Goal: Navigation & Orientation: Understand site structure

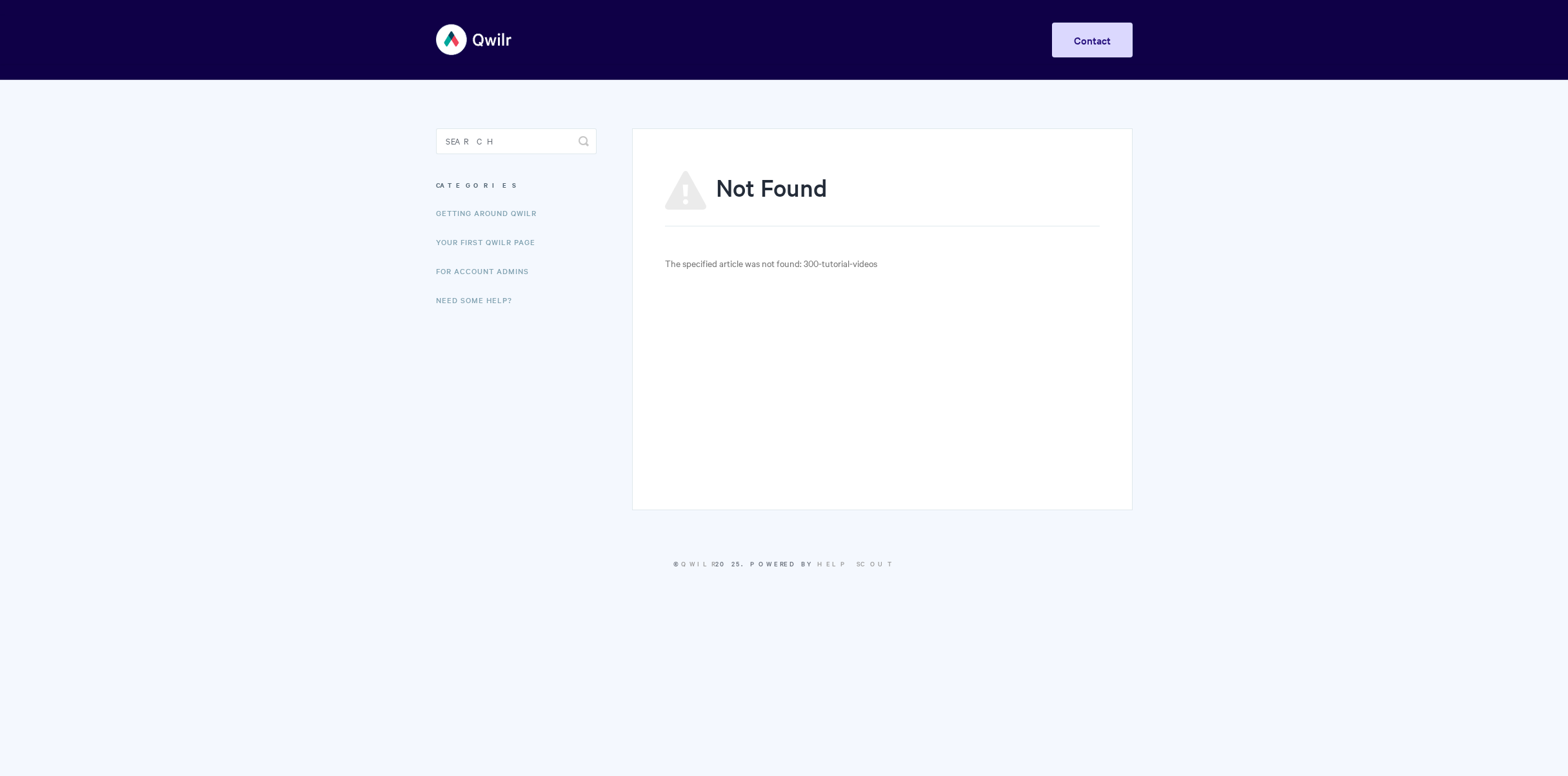
click at [361, 350] on body "Toggle Navigation Home Getting Started Creating & Editing Pages Sharing & Analy…" at bounding box center [784, 301] width 1568 height 602
click at [485, 209] on link "Getting Around Qwilr" at bounding box center [488, 213] width 117 height 26
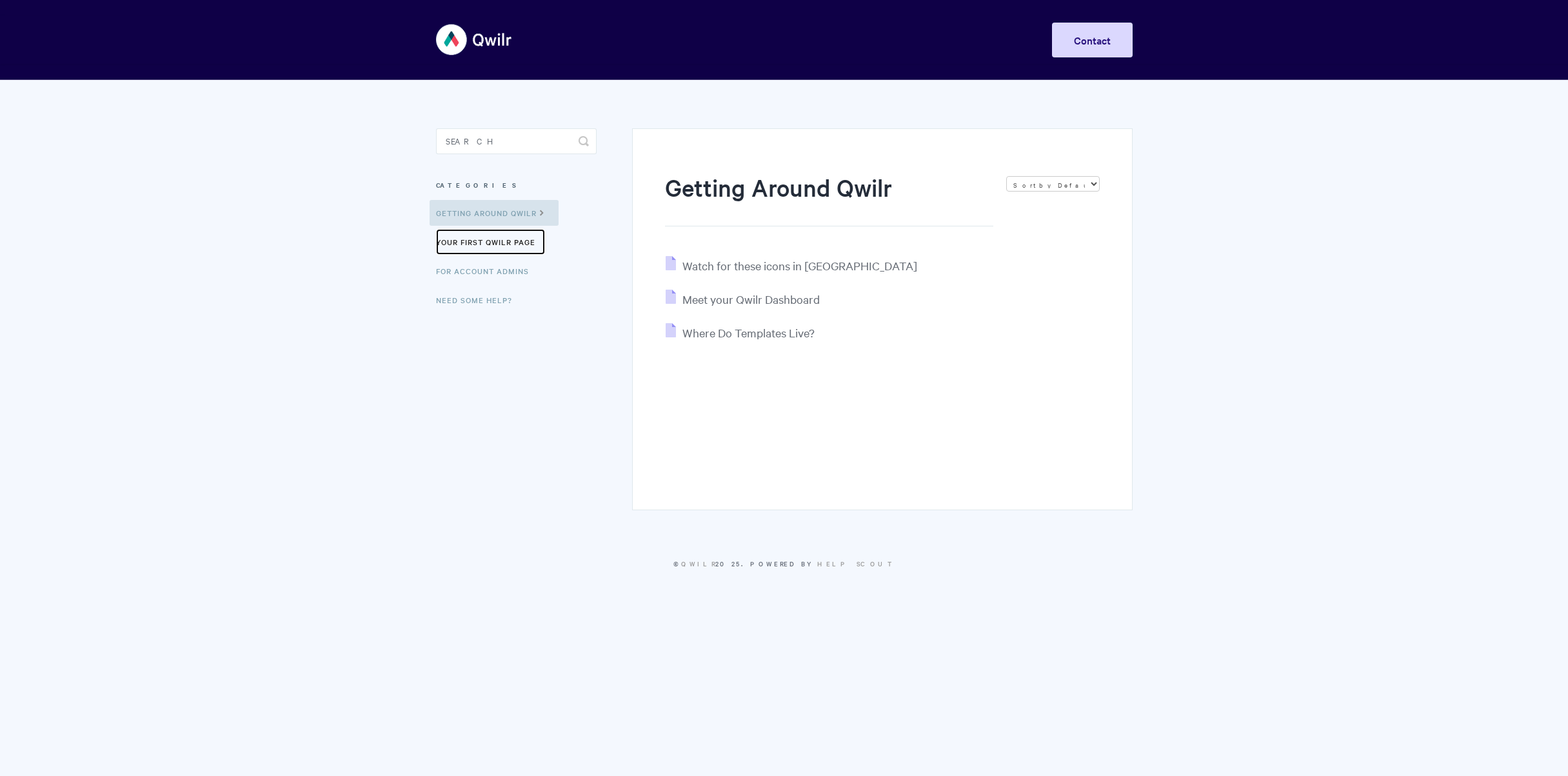
click at [481, 242] on link "Your First Qwilr Page" at bounding box center [491, 242] width 109 height 26
click at [486, 266] on link "For Account Admins" at bounding box center [484, 270] width 109 height 26
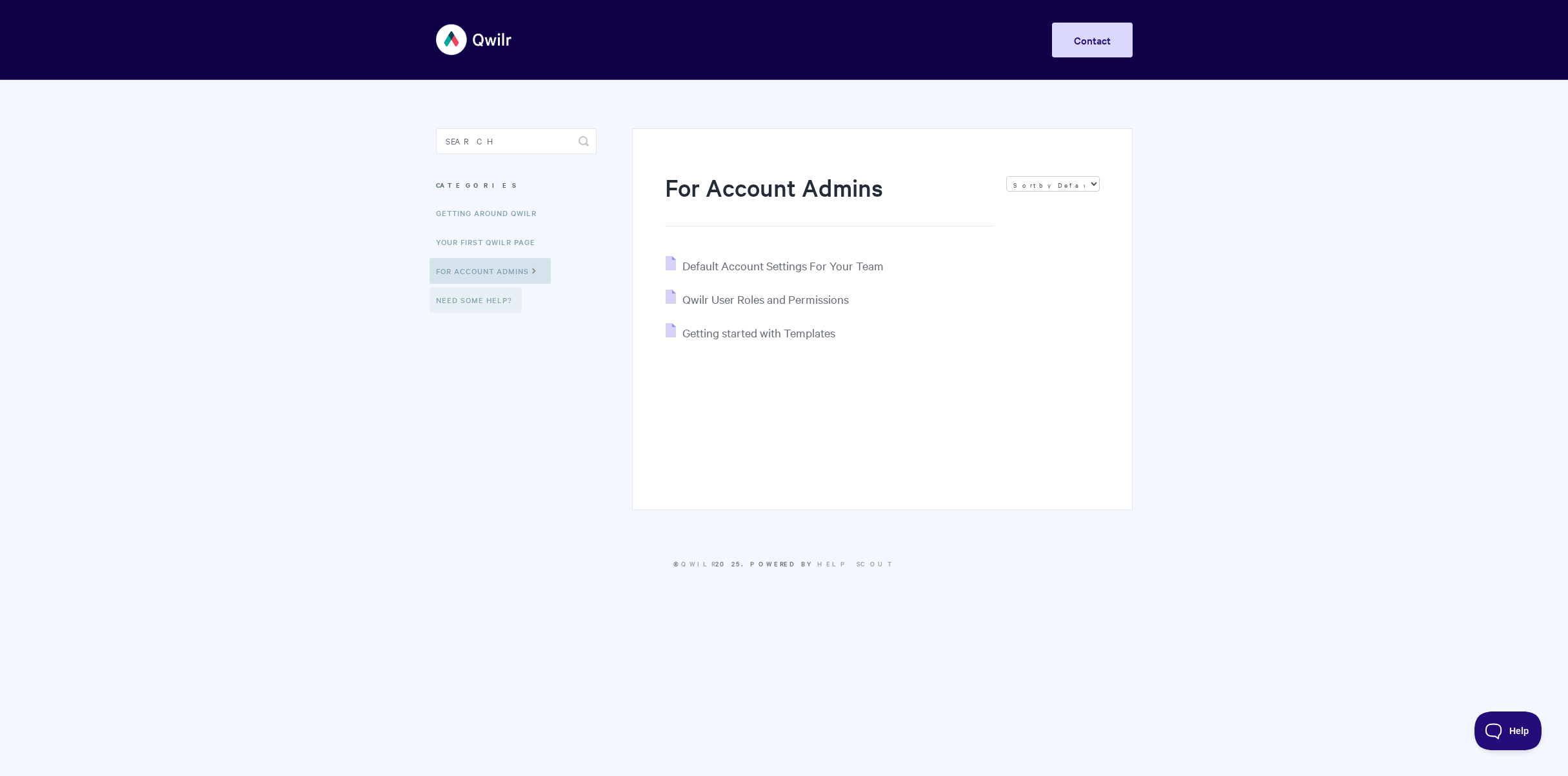
click at [479, 303] on link "Need Some Help?" at bounding box center [476, 299] width 92 height 26
click at [472, 211] on link "Getting Around Qwilr" at bounding box center [488, 213] width 117 height 26
click at [370, 426] on body "Toggle Navigation Home Getting Started Creating & Editing Pages Sharing & Analy…" at bounding box center [784, 301] width 1568 height 602
drag, startPoint x: 462, startPoint y: 144, endPoint x: 467, endPoint y: 65, distance: 79.2
click at [461, 143] on input "Search" at bounding box center [516, 141] width 161 height 26
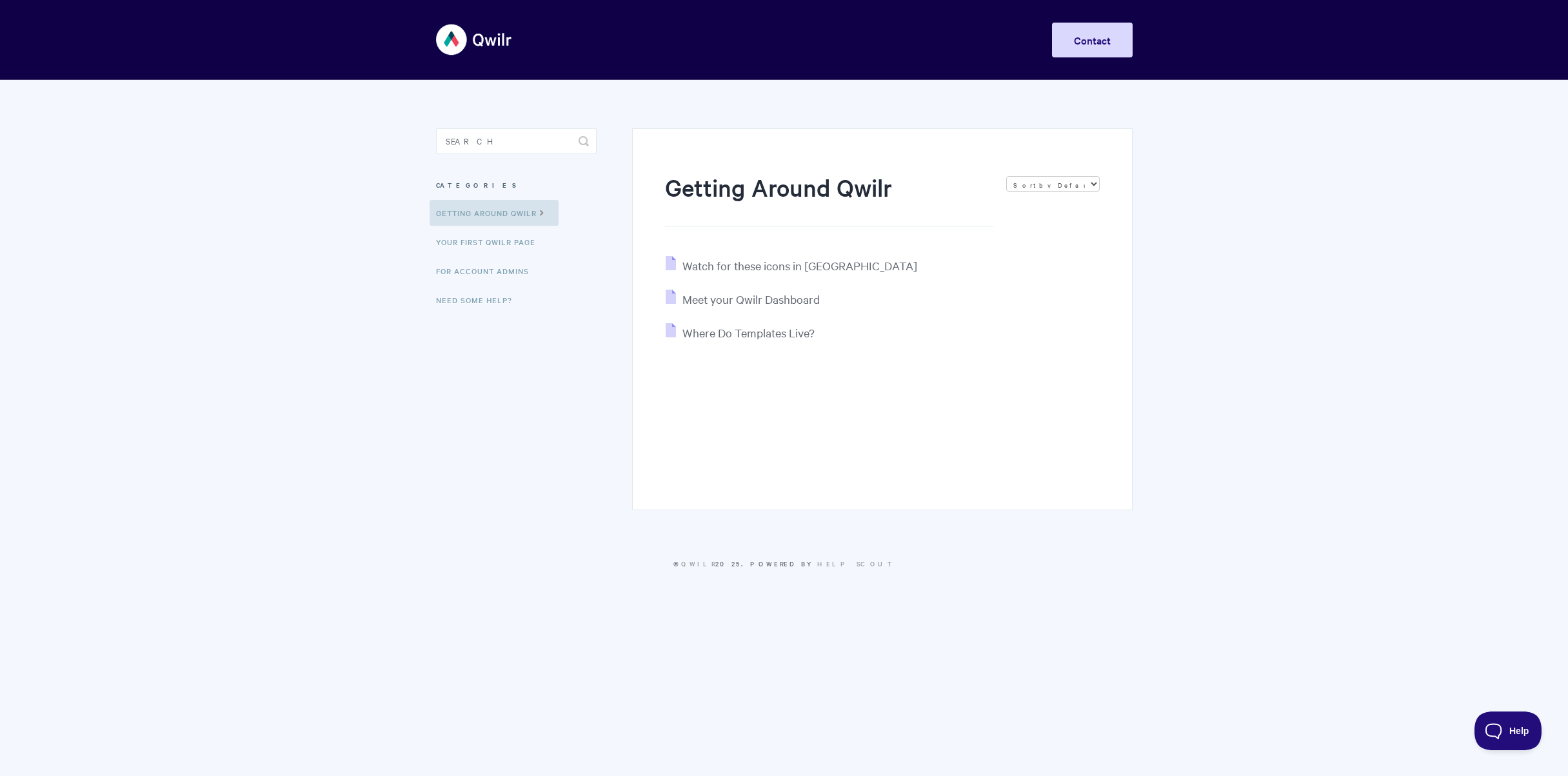
click at [489, 34] on img at bounding box center [474, 40] width 77 height 49
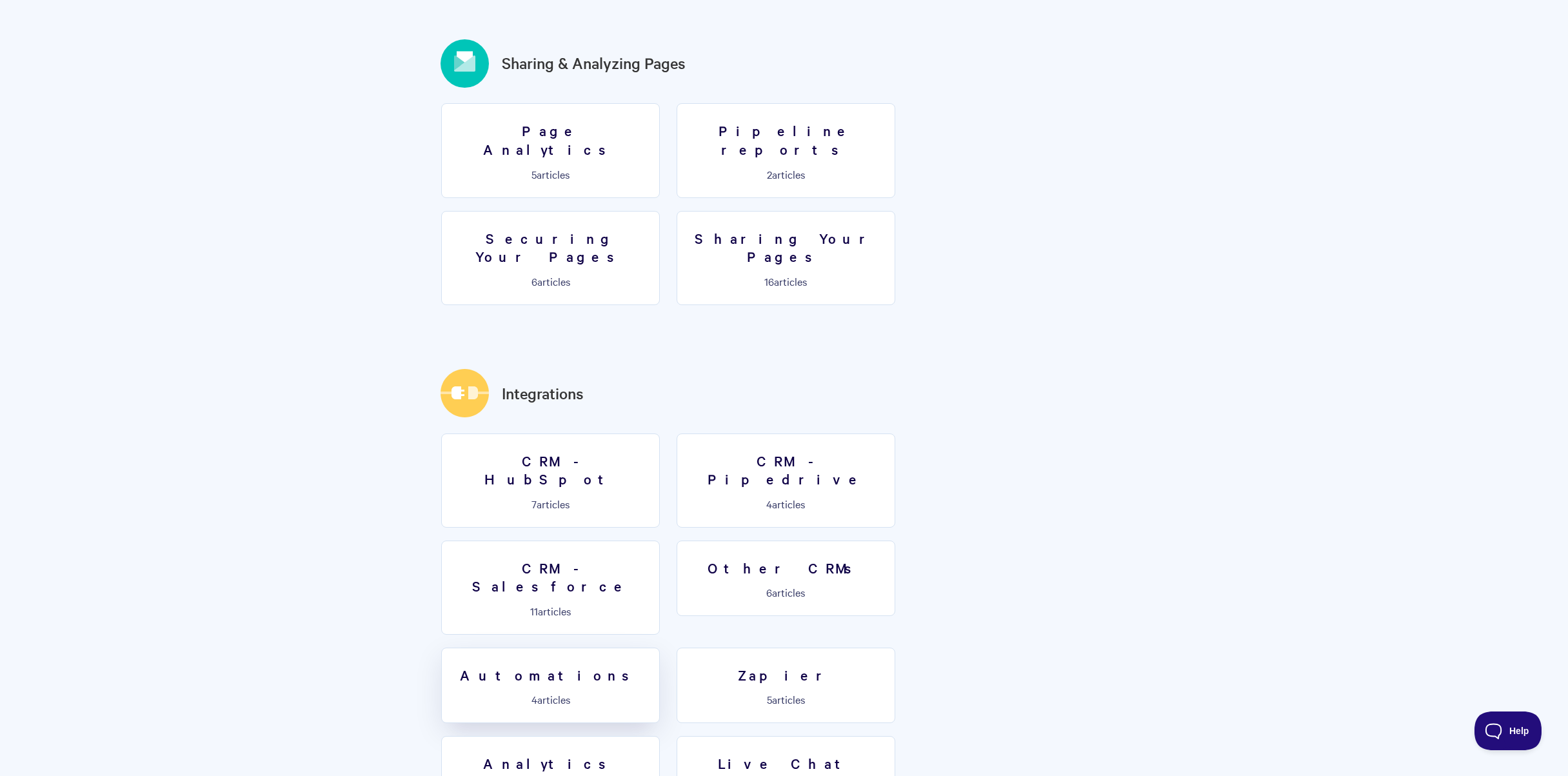
scroll to position [1860, 0]
